Goal: Check status

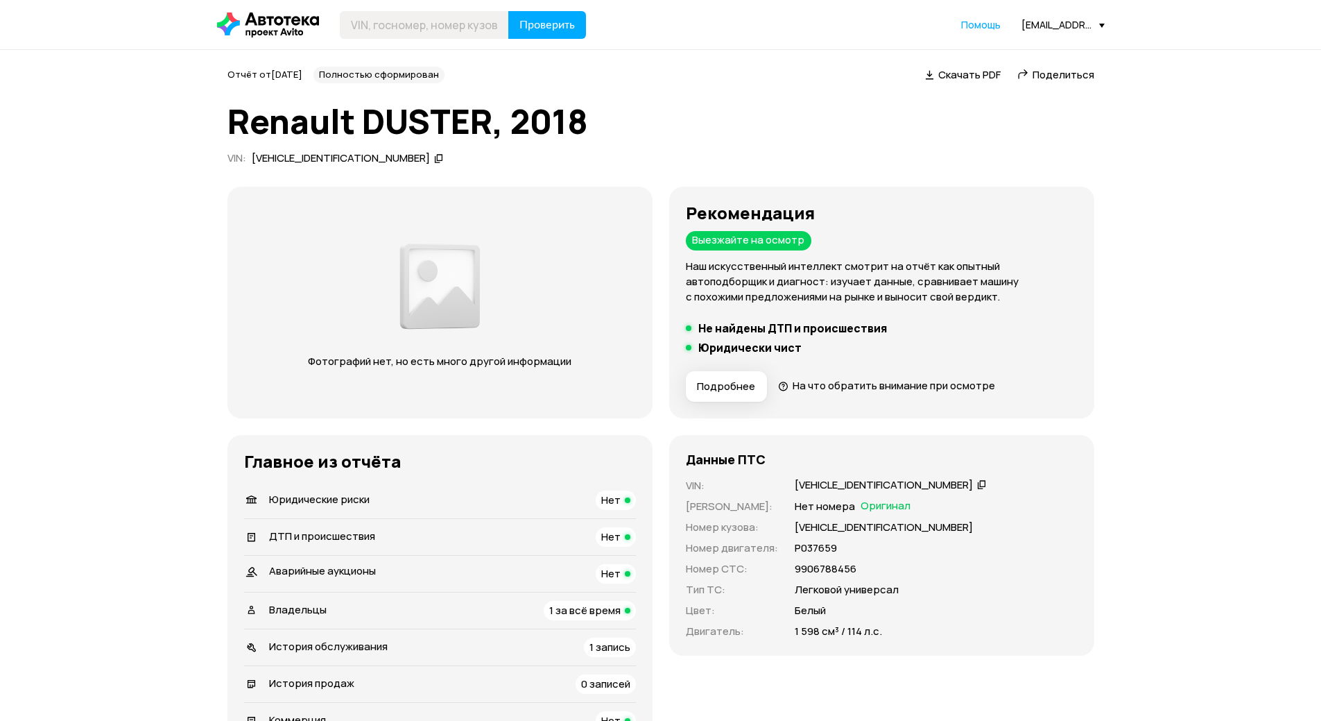
click at [681, 119] on h1 "Renault DUSTER, 2018" at bounding box center [660, 121] width 867 height 37
click at [911, 253] on div "Рекомендация Выезжайте на осмотр Наш искусственный интеллект смотрит на отчёт к…" at bounding box center [882, 253] width 392 height 101
